Goal: Transaction & Acquisition: Purchase product/service

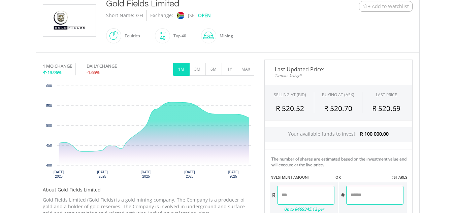
scroll to position [168, 0]
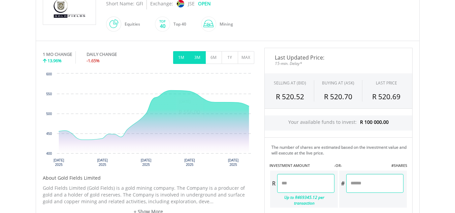
click at [195, 59] on button "3M" at bounding box center [197, 57] width 17 height 13
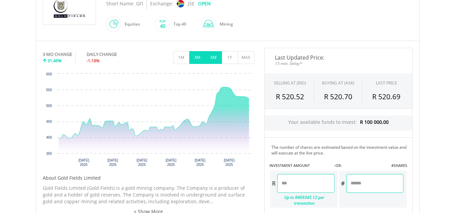
click at [212, 58] on button "6M" at bounding box center [213, 57] width 17 height 13
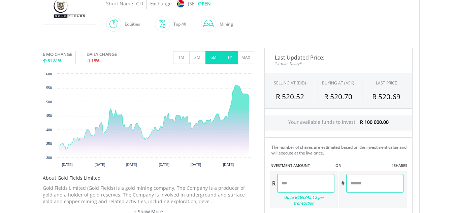
click at [229, 55] on button "1Y" at bounding box center [230, 57] width 17 height 13
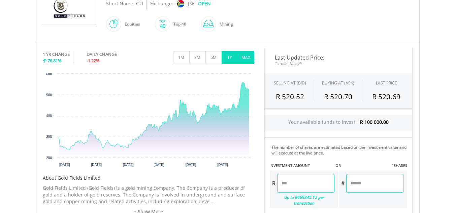
click at [241, 57] on button "MAX" at bounding box center [246, 57] width 17 height 13
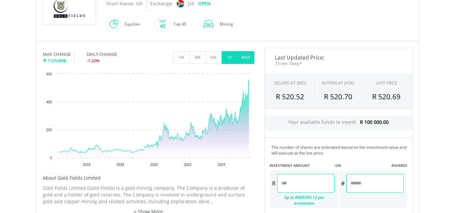
click at [227, 60] on button "1Y" at bounding box center [230, 57] width 17 height 13
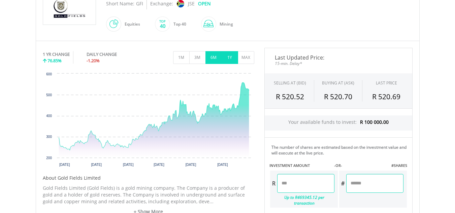
click at [219, 57] on button "6M" at bounding box center [213, 57] width 17 height 13
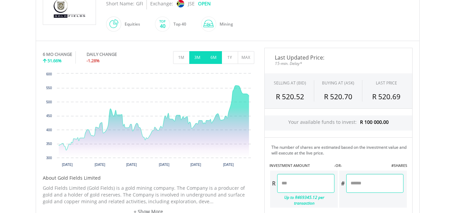
click at [200, 61] on button "3M" at bounding box center [197, 57] width 17 height 13
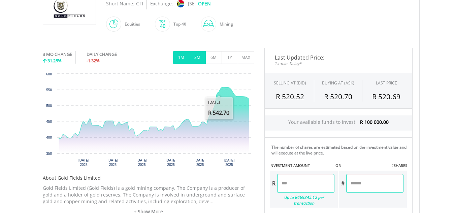
click at [183, 55] on button "1M" at bounding box center [181, 57] width 17 height 13
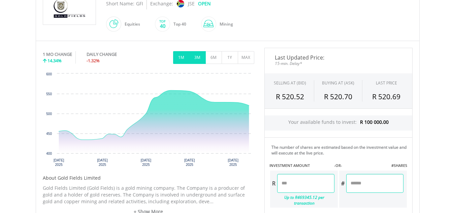
click at [199, 59] on button "3M" at bounding box center [197, 57] width 17 height 13
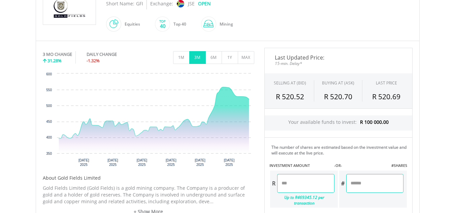
click at [319, 183] on input "number" at bounding box center [305, 183] width 57 height 19
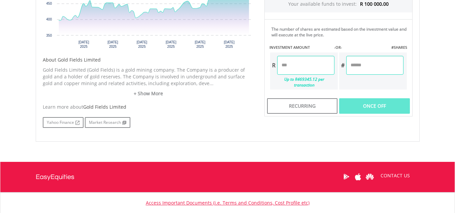
scroll to position [232, 0]
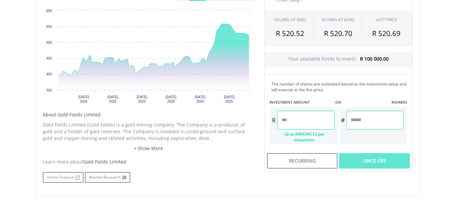
click at [295, 122] on input "number" at bounding box center [305, 120] width 57 height 19
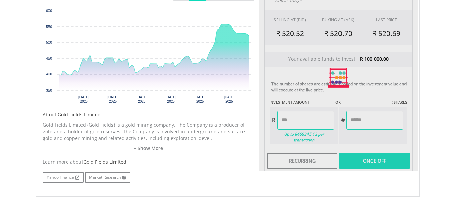
click at [427, 142] on body "My Investments Invest Now New Listings Sell My Recurring Investments Pending Or…" at bounding box center [227, 44] width 455 height 552
type input "********"
type input "*******"
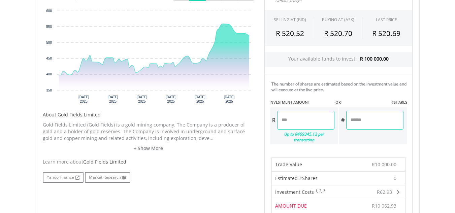
click at [311, 124] on input "********" at bounding box center [305, 120] width 57 height 19
type input "*"
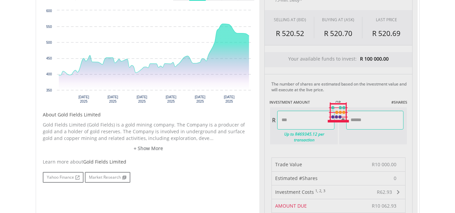
click at [426, 99] on body "My Investments Invest Now New Listings Sell My Recurring Investments Pending Or…" at bounding box center [227, 97] width 455 height 659
type input "*******"
type input "******"
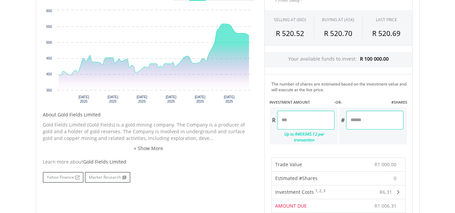
click at [423, 137] on div "﻿ Gold Fields Limited Gold Fields Limited Short Name: GFI Exchange: JSE OPEN 128" at bounding box center [228, 113] width 394 height 396
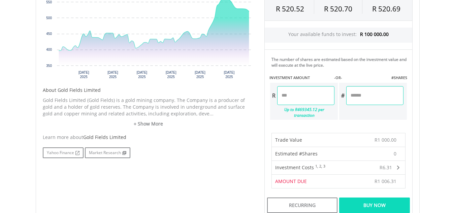
scroll to position [265, 0]
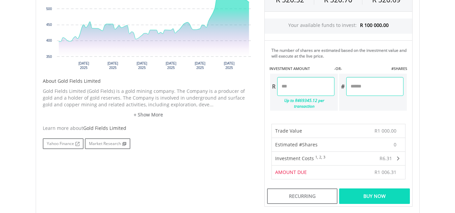
click at [372, 191] on div "Buy Now" at bounding box center [374, 196] width 70 height 15
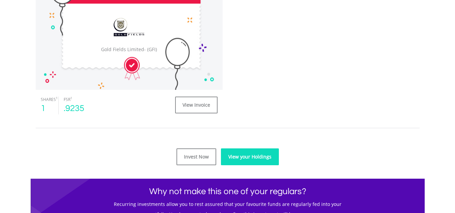
scroll to position [236, 0]
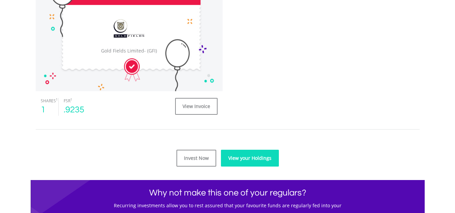
click at [236, 157] on link "View your Holdings" at bounding box center [250, 158] width 58 height 17
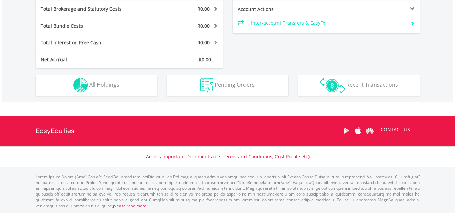
scroll to position [256, 0]
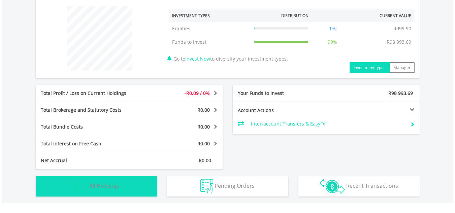
click at [124, 183] on button "Holdings All Holdings" at bounding box center [96, 186] width 121 height 20
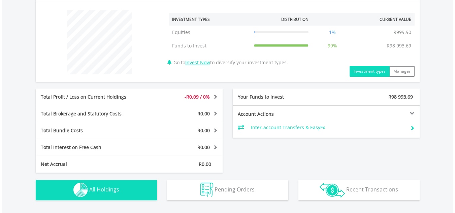
scroll to position [236, 0]
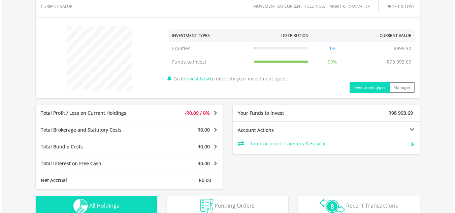
click at [216, 113] on span at bounding box center [214, 112] width 6 height 5
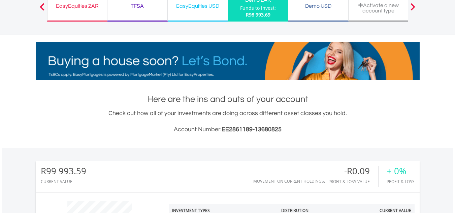
scroll to position [0, 0]
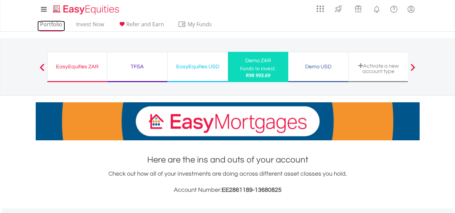
click at [48, 24] on link "Portfolio" at bounding box center [51, 26] width 28 height 10
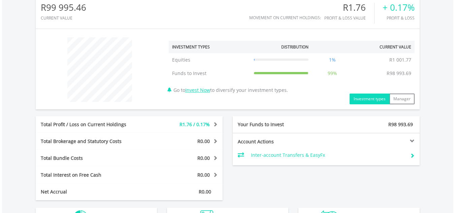
scroll to position [236, 0]
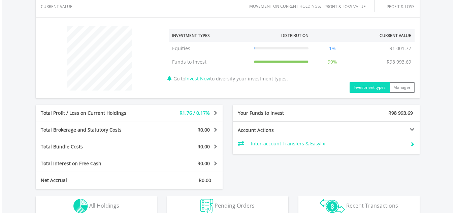
click at [216, 110] on span at bounding box center [214, 112] width 6 height 5
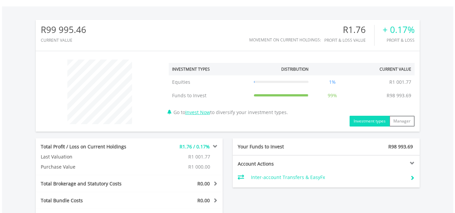
scroll to position [269, 0]
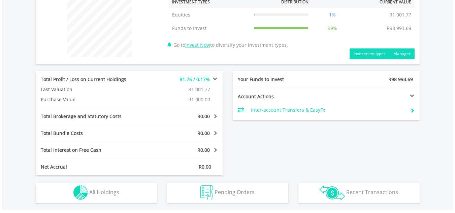
click at [405, 55] on button "Manager" at bounding box center [401, 53] width 25 height 11
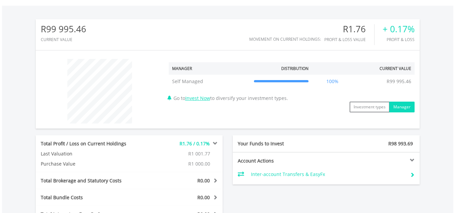
scroll to position [202, 0]
click at [358, 109] on button "Investment types" at bounding box center [370, 107] width 40 height 11
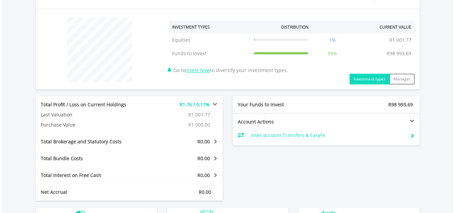
scroll to position [269, 0]
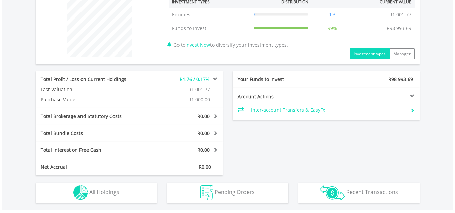
click at [310, 111] on td "Inter-account Transfers & EasyFx" at bounding box center [328, 110] width 154 height 10
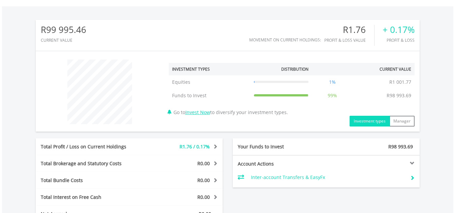
scroll to position [236, 0]
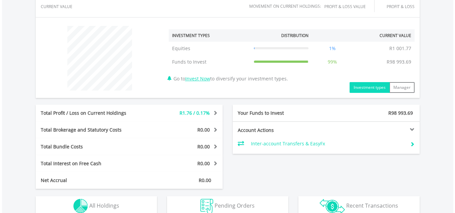
click at [215, 114] on span at bounding box center [214, 112] width 6 height 5
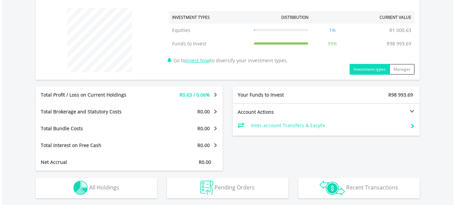
scroll to position [213, 0]
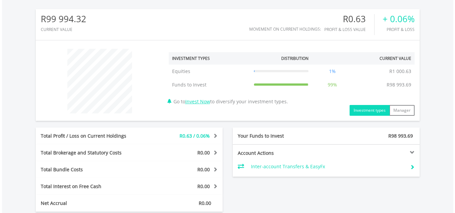
click at [212, 132] on div "Total Profit / Loss on Current Holdings R0.63 / 0.06% Last Valuation R1 000.63 …" at bounding box center [129, 136] width 187 height 17
click at [214, 134] on span at bounding box center [214, 135] width 6 height 5
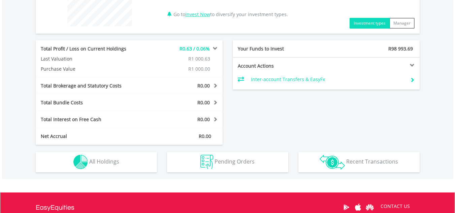
scroll to position [303, 0]
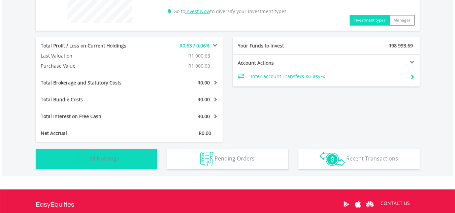
click at [108, 163] on button "Holdings All Holdings" at bounding box center [96, 159] width 121 height 20
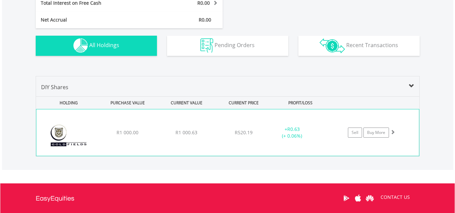
scroll to position [417, 0]
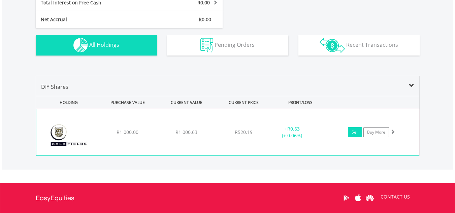
click at [357, 135] on link "Sell" at bounding box center [355, 132] width 14 height 10
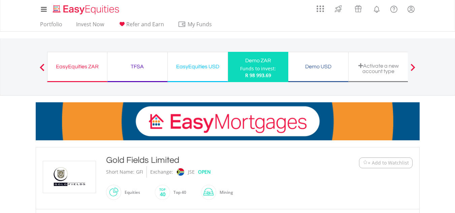
type input "******"
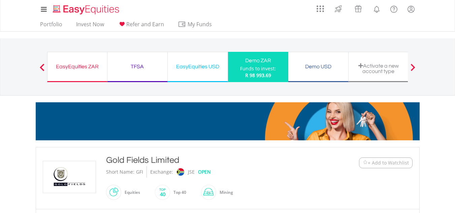
type input "******"
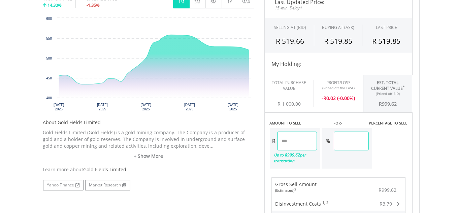
scroll to position [236, 0]
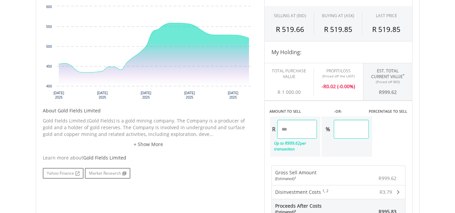
click at [366, 126] on input "******" at bounding box center [351, 129] width 35 height 19
click at [423, 137] on div "﻿ Gold Fields Limited Gold Fields Limited Short Name: GFI Exchange: JSE OPEN 128" at bounding box center [228, 113] width 394 height 405
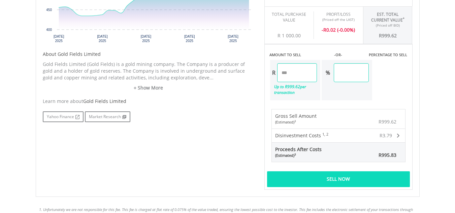
scroll to position [303, 0]
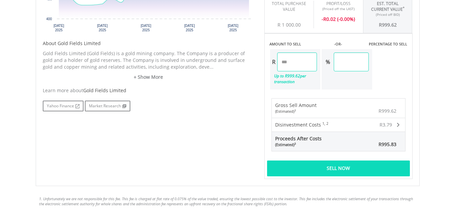
click at [366, 168] on div "Sell Now" at bounding box center [338, 168] width 143 height 15
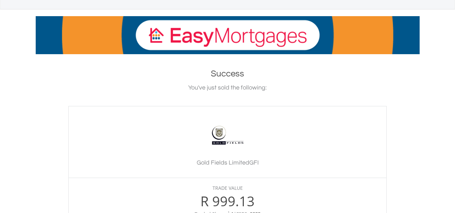
scroll to position [135, 0]
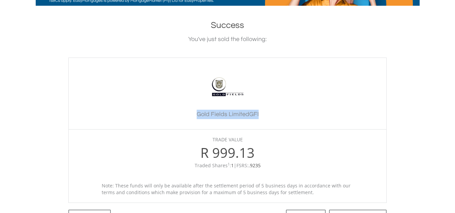
drag, startPoint x: 195, startPoint y: 116, endPoint x: 256, endPoint y: 116, distance: 61.3
click at [301, 121] on div "﻿ Gold Fields Limited Gold Fields Limited GFI" at bounding box center [227, 94] width 318 height 72
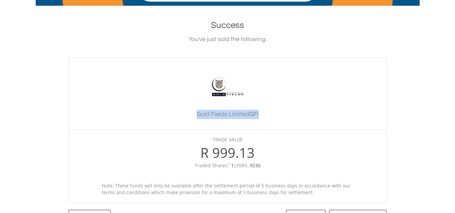
copy h3 "Gold Fields Limited GFI"
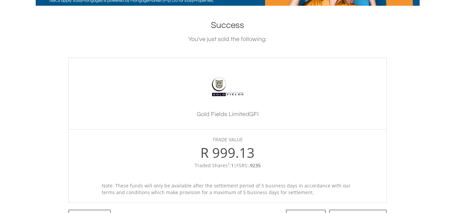
click at [330, 98] on div "Gold Fields Limited" at bounding box center [227, 87] width 304 height 32
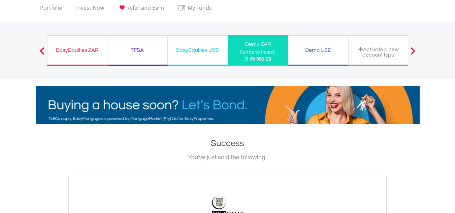
scroll to position [0, 0]
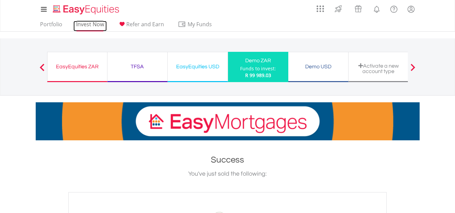
click at [94, 24] on link "Invest Now" at bounding box center [89, 26] width 33 height 10
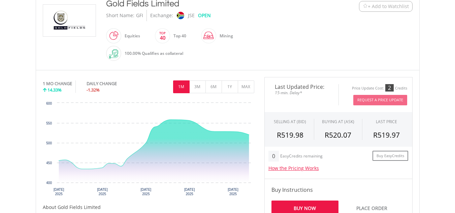
scroll to position [168, 0]
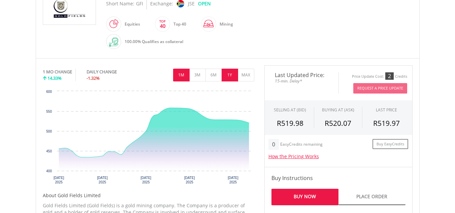
click at [228, 75] on button "1Y" at bounding box center [230, 75] width 17 height 13
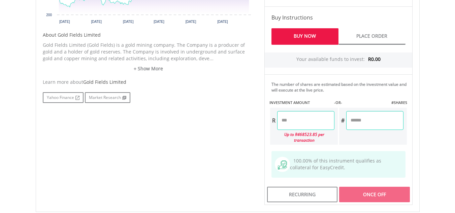
scroll to position [337, 0]
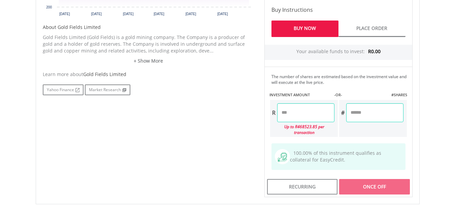
click at [291, 112] on input "number" at bounding box center [305, 112] width 57 height 19
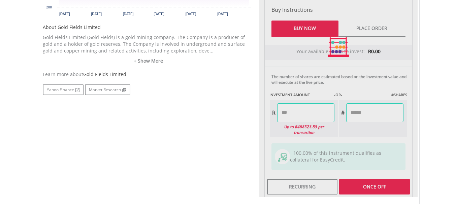
click at [234, 148] on div "No chart available. 1 YR CHANGE 76.85% DAILY CHANGE -1.20% 1M 3M 6M 1Y MAX Char…" at bounding box center [228, 47] width 380 height 300
type input "*******"
type input "******"
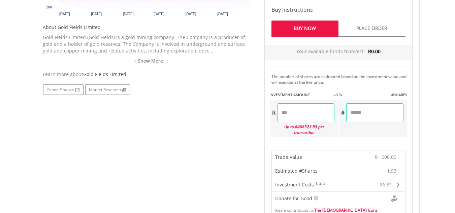
click at [369, 115] on input "******" at bounding box center [374, 112] width 57 height 19
click at [210, 142] on div "No chart available. 1 YR CHANGE 76.85% DAILY CHANGE -1.20% 1M 3M 6M 1Y MAX Char…" at bounding box center [228, 159] width 380 height 524
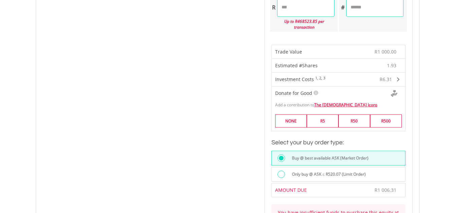
scroll to position [404, 0]
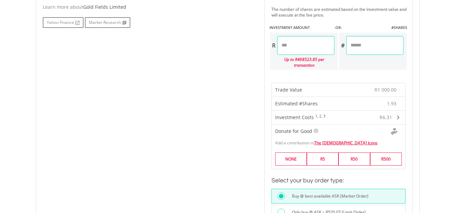
click at [308, 51] on input "*******" at bounding box center [305, 45] width 57 height 19
type input "*"
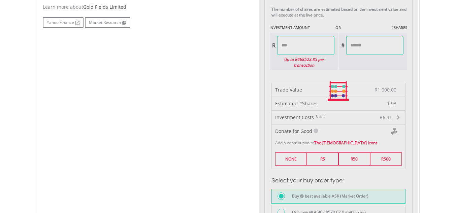
click at [222, 109] on div "No chart available. 1 YR CHANGE 76.85% DAILY CHANGE -1.20% 1M 3M 6M 1Y MAX Char…" at bounding box center [228, 92] width 380 height 524
type input "******"
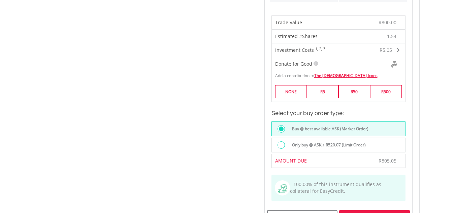
scroll to position [539, 0]
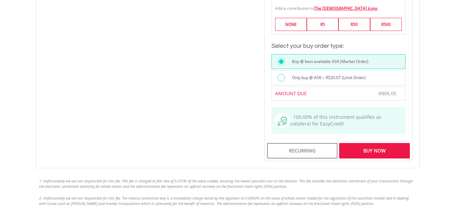
click at [378, 143] on div "Buy Now" at bounding box center [374, 150] width 70 height 15
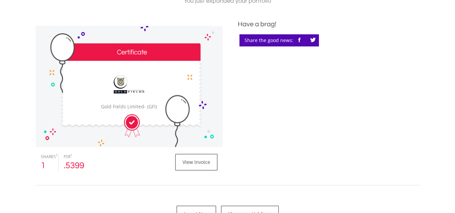
scroll to position [168, 0]
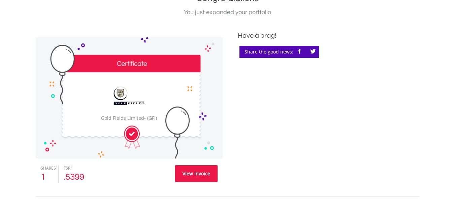
click at [206, 173] on link "View Invoice" at bounding box center [196, 173] width 42 height 17
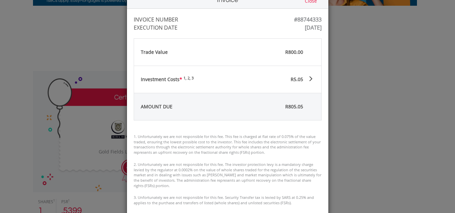
scroll to position [0, 0]
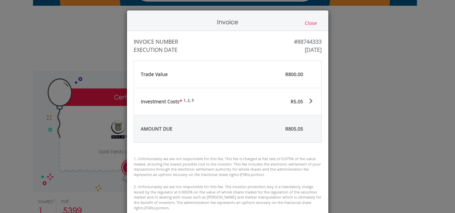
click at [310, 25] on button "Close" at bounding box center [311, 23] width 16 height 7
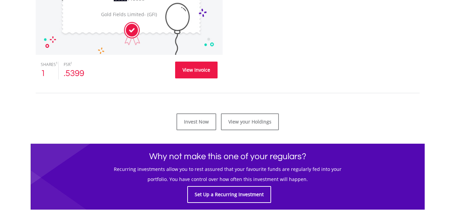
scroll to position [306, 0]
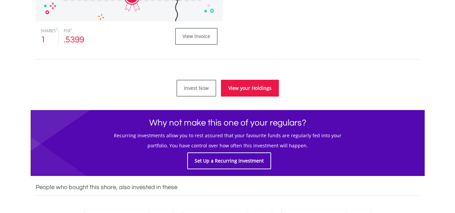
click at [257, 89] on link "View your Holdings" at bounding box center [250, 88] width 58 height 17
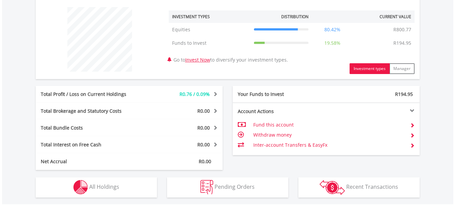
scroll to position [269, 0]
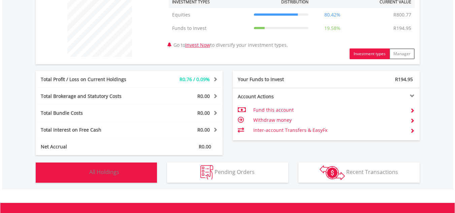
click at [118, 172] on span "All Holdings" at bounding box center [104, 171] width 30 height 7
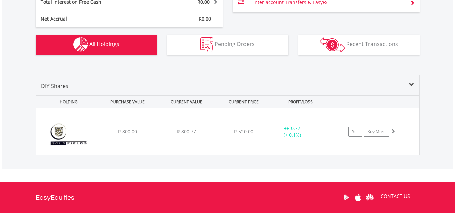
scroll to position [397, 0]
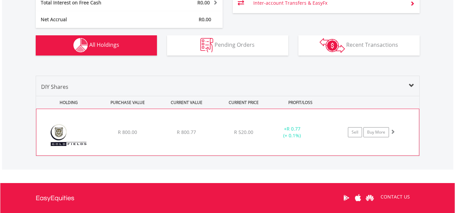
click at [393, 132] on span at bounding box center [392, 131] width 5 height 5
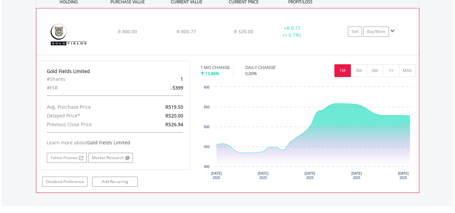
scroll to position [498, 0]
click at [67, 180] on link "Dividend Preference" at bounding box center [64, 181] width 45 height 10
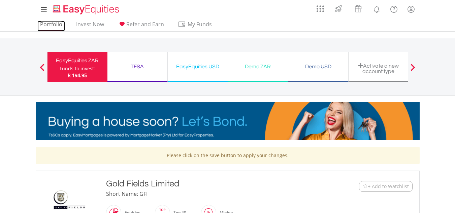
click at [55, 24] on link "Portfolio" at bounding box center [51, 26] width 28 height 10
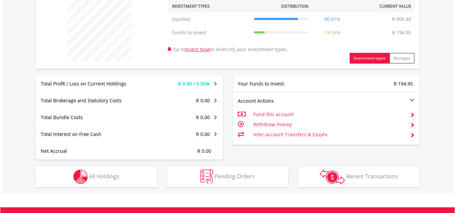
scroll to position [269, 0]
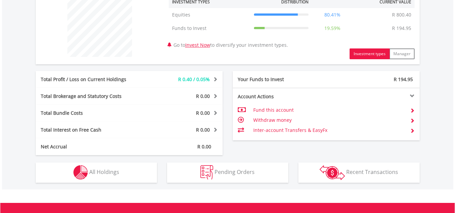
click at [213, 76] on div "R 0.40 / 0.05%" at bounding box center [183, 79] width 78 height 7
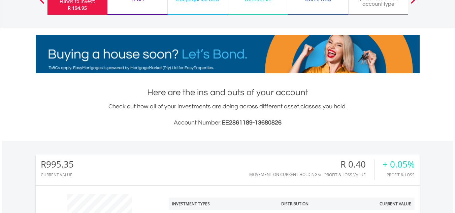
scroll to position [0, 0]
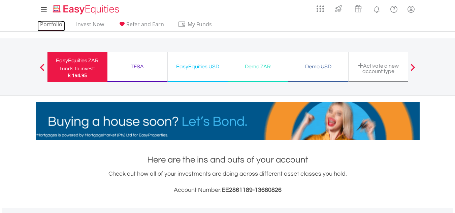
click at [48, 25] on link "Portfolio" at bounding box center [51, 26] width 28 height 10
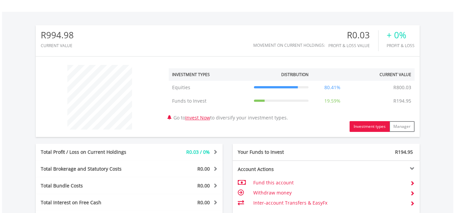
scroll to position [222, 0]
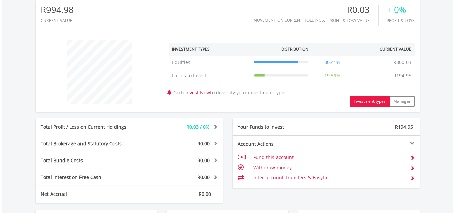
click at [212, 129] on div "R0.03 / 0%" at bounding box center [183, 127] width 78 height 7
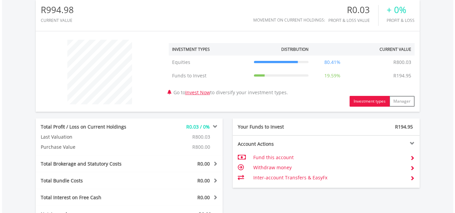
click at [215, 128] on span at bounding box center [214, 126] width 6 height 5
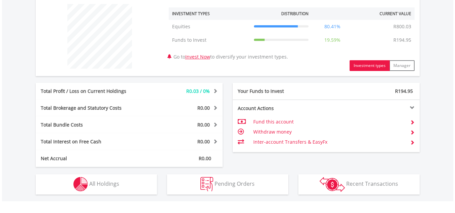
scroll to position [269, 0]
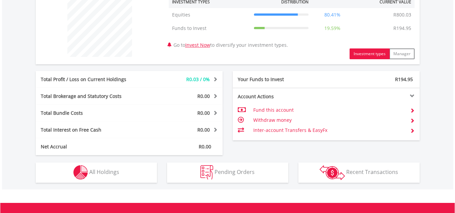
click at [211, 78] on span at bounding box center [214, 79] width 6 height 5
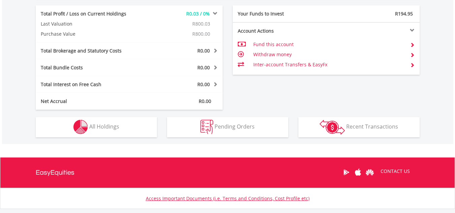
scroll to position [337, 0]
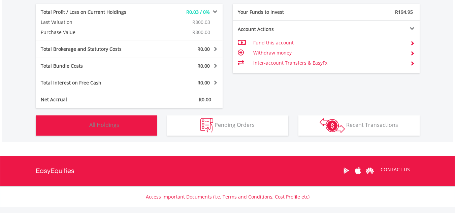
click at [120, 125] on button "Holdings All Holdings" at bounding box center [96, 126] width 121 height 20
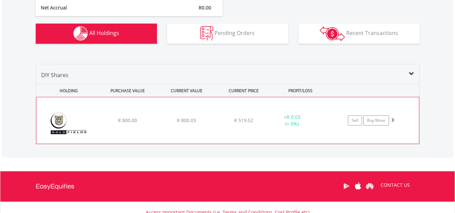
scroll to position [417, 0]
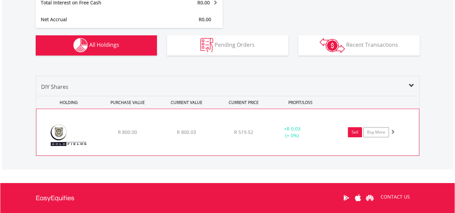
click at [355, 135] on link "Sell" at bounding box center [355, 132] width 14 height 10
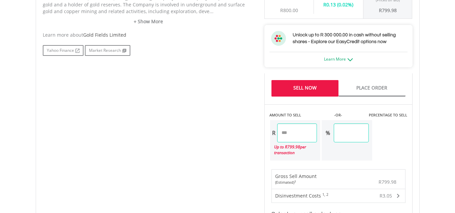
scroll to position [370, 0]
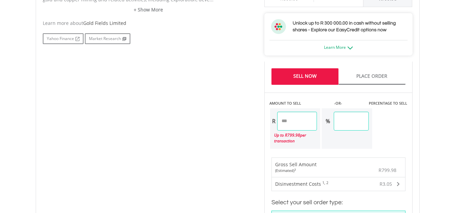
click at [297, 120] on input "******" at bounding box center [297, 121] width 40 height 19
click at [368, 127] on input "******" at bounding box center [351, 121] width 35 height 19
click at [412, 127] on div "AMOUNT TO SELL -OR- PERCENTAGE TO SELL R ****** Up to R 799.98 per transaction …" at bounding box center [338, 121] width 148 height 57
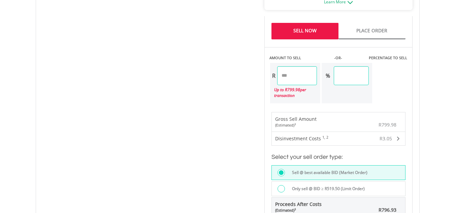
scroll to position [404, 0]
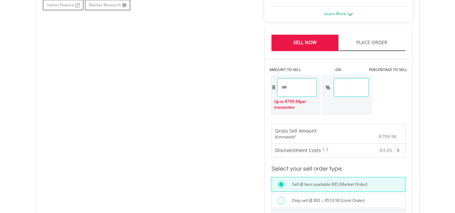
click at [313, 89] on input "******" at bounding box center [297, 87] width 40 height 19
type input "*"
click at [402, 98] on div "Last Updated Price: 15-min. Delay* Price Update Cost: 2 Credits Request A Price…" at bounding box center [338, 34] width 158 height 445
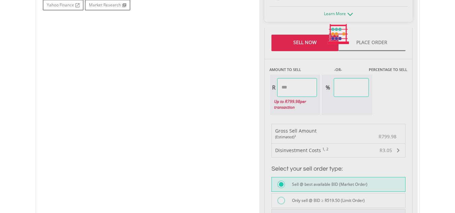
type input "******"
type input "*****"
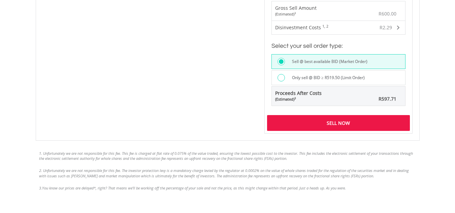
scroll to position [539, 0]
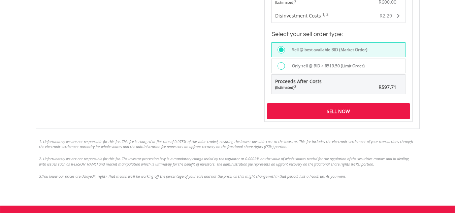
click at [364, 112] on div "Sell Now" at bounding box center [338, 110] width 143 height 15
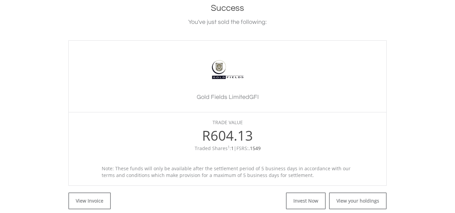
scroll to position [168, 0]
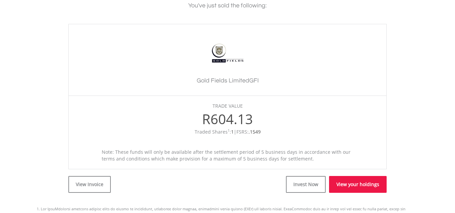
click at [349, 182] on link "View your holdings" at bounding box center [358, 184] width 58 height 17
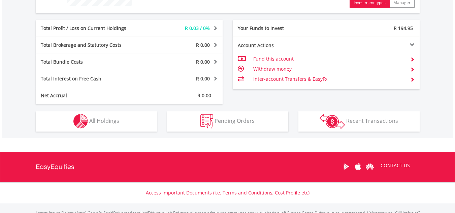
scroll to position [337, 0]
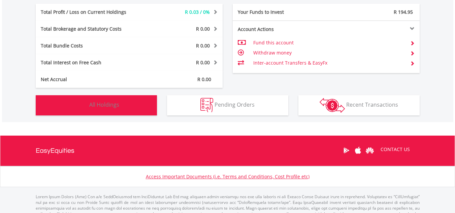
click at [137, 108] on button "Holdings All Holdings" at bounding box center [96, 105] width 121 height 20
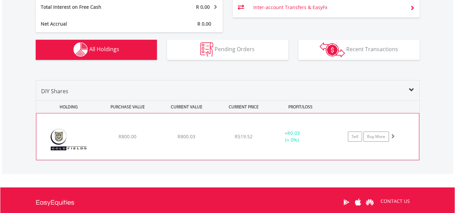
scroll to position [404, 0]
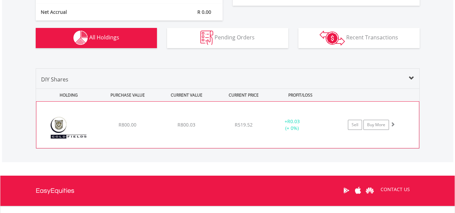
click at [225, 119] on div "﻿ Gold Fields Limited R800.00 R800.03 R519.52 + R0.03 (+ 0%) Sell Buy More" at bounding box center [227, 125] width 383 height 46
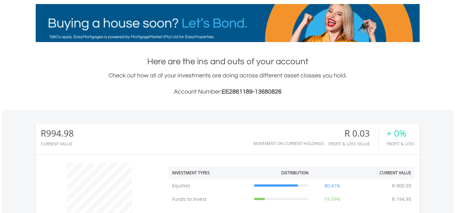
scroll to position [0, 0]
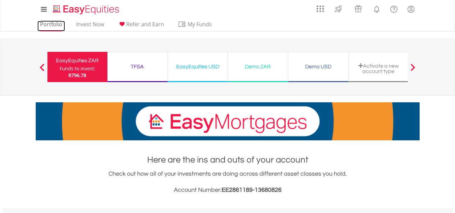
click at [47, 28] on link "Portfolio" at bounding box center [51, 26] width 28 height 10
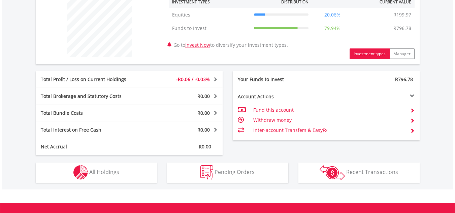
scroll to position [236, 0]
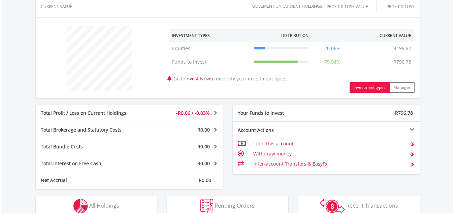
click at [211, 114] on span at bounding box center [214, 112] width 6 height 5
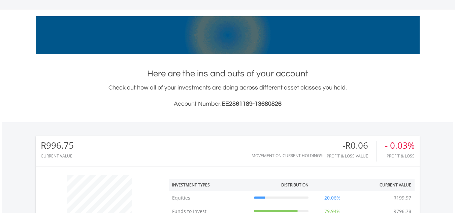
scroll to position [0, 0]
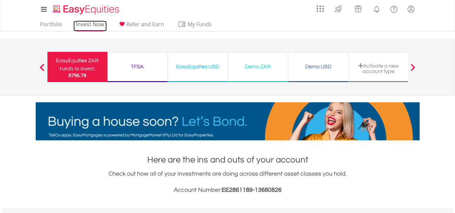
click at [82, 25] on link "Invest Now" at bounding box center [89, 26] width 33 height 10
